Goal: Check status: Check status

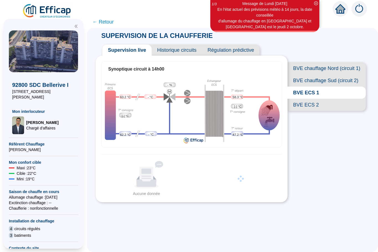
click at [298, 104] on span "BVE ECS 2" at bounding box center [326, 105] width 78 height 12
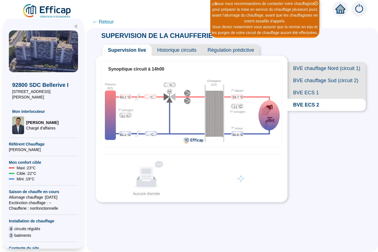
click at [311, 94] on span "BVE ECS 1" at bounding box center [326, 93] width 78 height 12
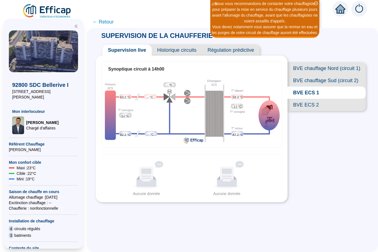
click at [301, 93] on span "BVE ECS 1" at bounding box center [326, 93] width 78 height 12
click at [308, 93] on span "BVE ECS 1" at bounding box center [326, 93] width 78 height 12
click at [171, 51] on span "Historique circuits" at bounding box center [177, 50] width 50 height 11
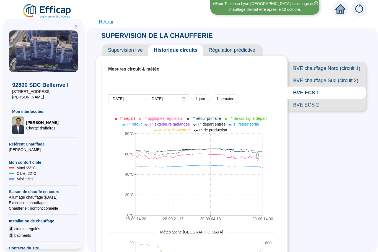
click at [96, 20] on span "← Retour" at bounding box center [102, 22] width 21 height 8
